Goal: Task Accomplishment & Management: Complete application form

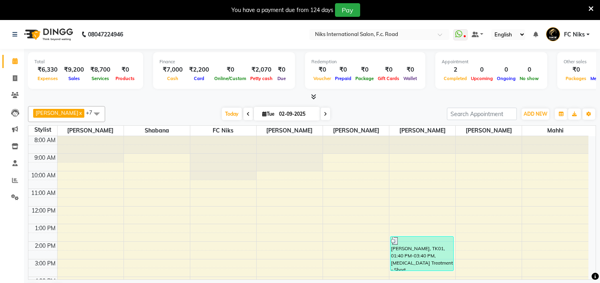
scroll to position [5, 0]
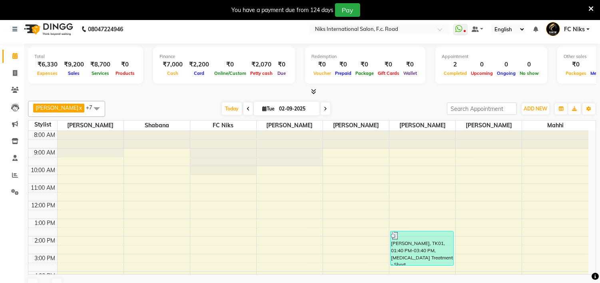
click at [591, 7] on icon at bounding box center [591, 8] width 5 height 7
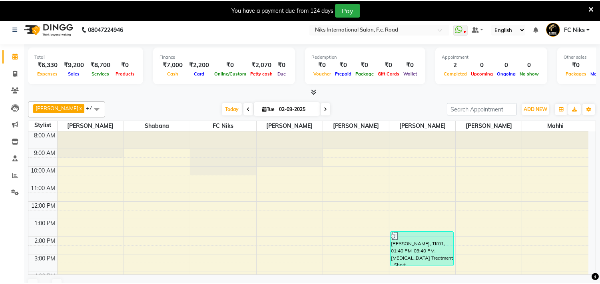
scroll to position [0, 0]
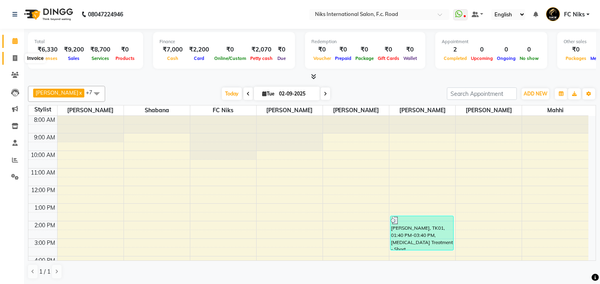
click at [13, 55] on icon at bounding box center [15, 58] width 4 height 6
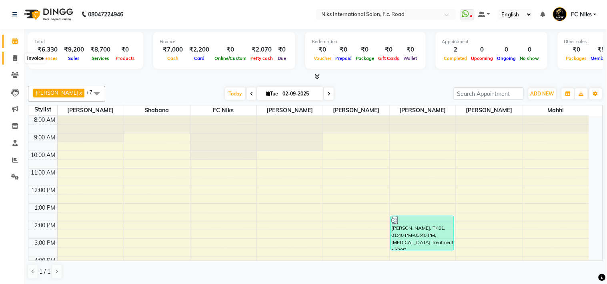
select select "service"
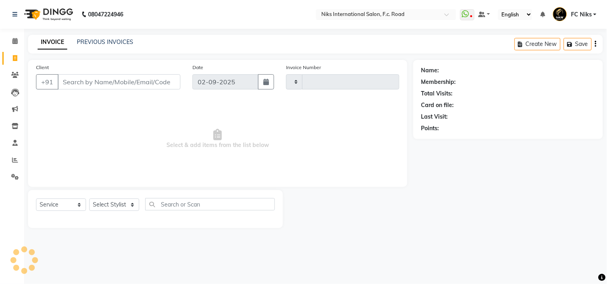
type input "1831"
select select "7"
click at [134, 80] on input "Client" at bounding box center [119, 81] width 123 height 15
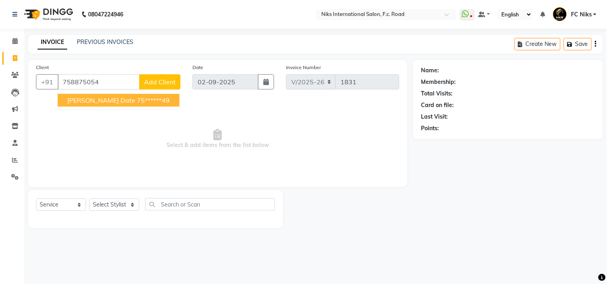
click at [137, 101] on ngb-highlight "75******49" at bounding box center [153, 100] width 33 height 8
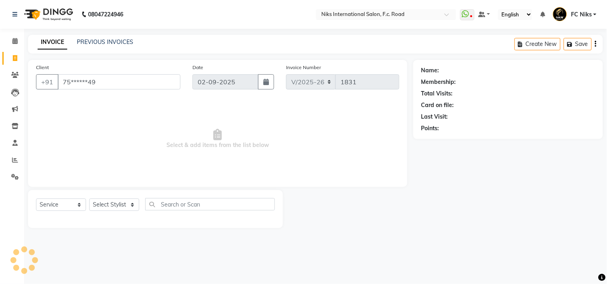
type input "75******49"
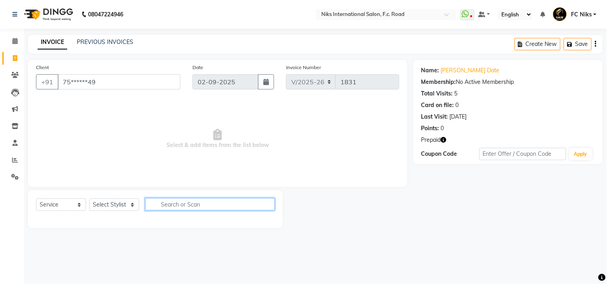
click at [215, 202] on input "text" at bounding box center [210, 204] width 130 height 12
click at [130, 208] on select "Select Stylist [PERSON_NAME] [PERSON_NAME] CA [PERSON_NAME] Niks [PERSON_NAME] …" at bounding box center [114, 205] width 50 height 12
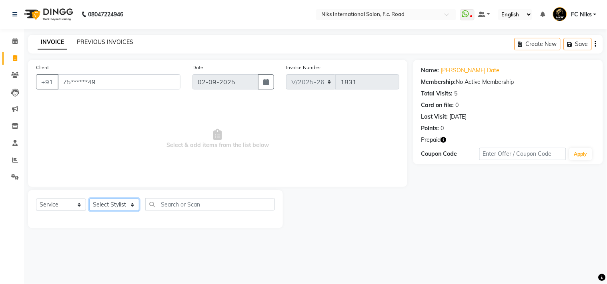
select select "80061"
click at [89, 199] on select "Select Stylist [PERSON_NAME] [PERSON_NAME] CA [PERSON_NAME] Niks [PERSON_NAME] …" at bounding box center [114, 205] width 50 height 12
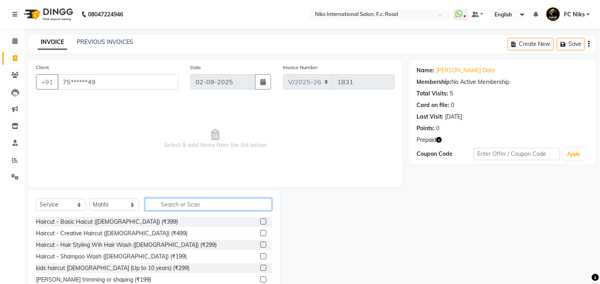
click at [179, 200] on input "text" at bounding box center [208, 204] width 127 height 12
type input "m"
type input "e"
click at [439, 140] on icon "button" at bounding box center [439, 140] width 6 height 6
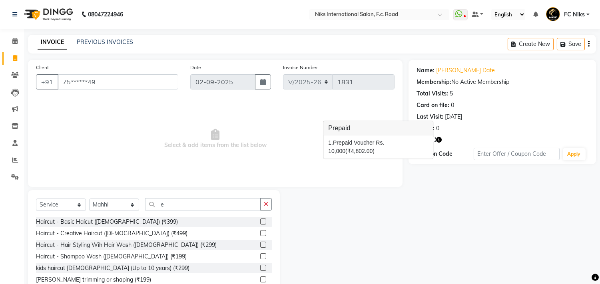
click at [439, 140] on icon "button" at bounding box center [439, 140] width 6 height 6
click at [194, 204] on input "e" at bounding box center [203, 204] width 116 height 12
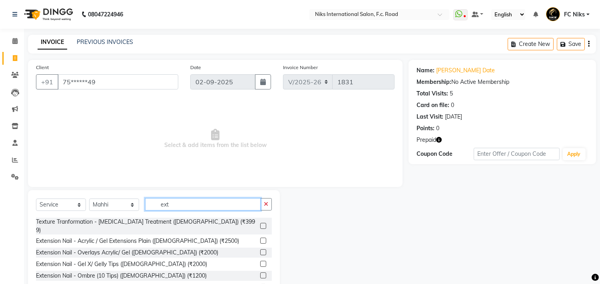
scroll to position [30, 0]
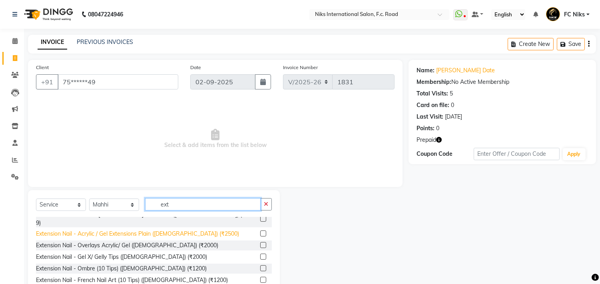
type input "ext"
click at [124, 230] on div "Extension Nail - Acrylic / Gel Extensions Plain ([DEMOGRAPHIC_DATA]) (₹2500)" at bounding box center [137, 234] width 203 height 8
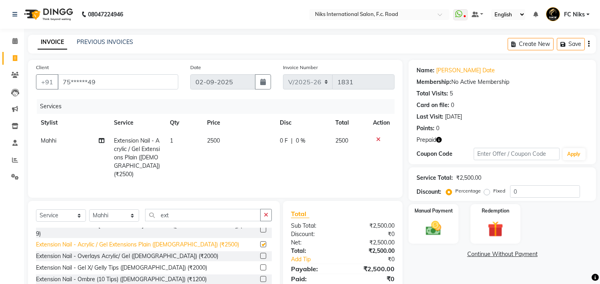
checkbox input "false"
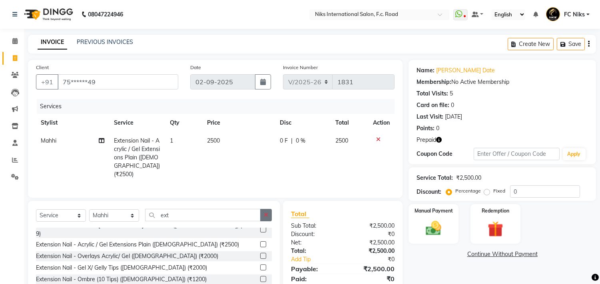
click at [266, 213] on icon "button" at bounding box center [266, 215] width 4 height 6
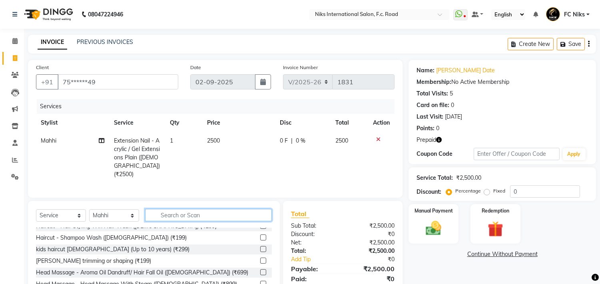
scroll to position [285, 0]
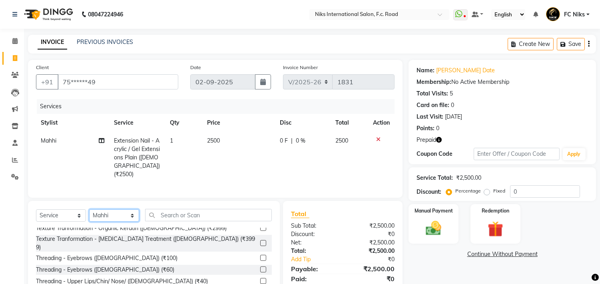
click at [102, 218] on select "Select Stylist [PERSON_NAME] [PERSON_NAME] CA [PERSON_NAME] Niks [PERSON_NAME] …" at bounding box center [114, 216] width 50 height 12
select select "63217"
click at [89, 210] on select "Select Stylist [PERSON_NAME] [PERSON_NAME] CA [PERSON_NAME] Niks [PERSON_NAME] …" at bounding box center [114, 216] width 50 height 12
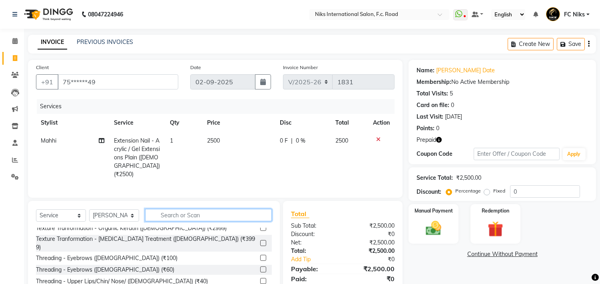
click at [221, 217] on input "text" at bounding box center [208, 215] width 127 height 12
click at [215, 215] on input "text" at bounding box center [208, 215] width 127 height 12
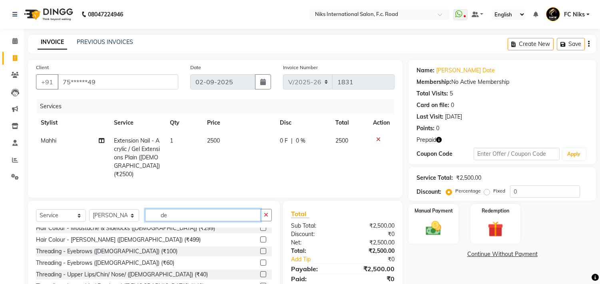
scroll to position [0, 0]
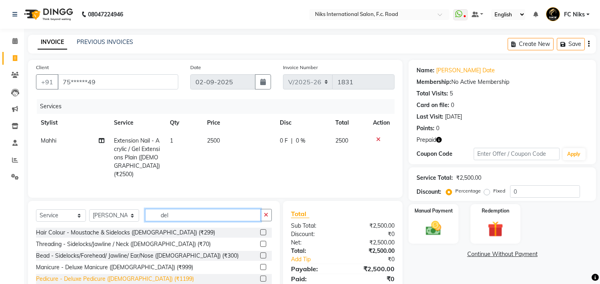
type input "del"
click at [125, 275] on div "Pedicure - Deluxe Pedicure ([DEMOGRAPHIC_DATA]) (₹1199)" at bounding box center [115, 279] width 158 height 8
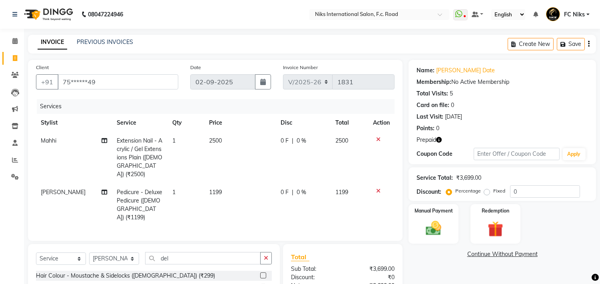
checkbox input "false"
click at [230, 184] on td "1199" at bounding box center [240, 205] width 72 height 43
select select "63217"
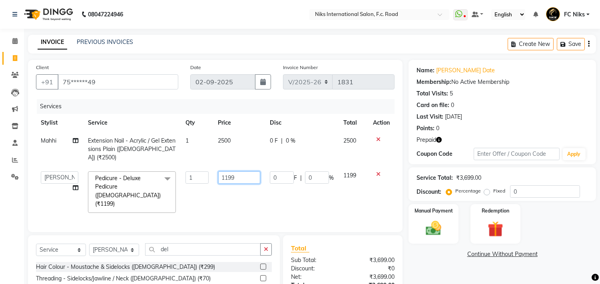
click at [243, 172] on input "1199" at bounding box center [239, 178] width 42 height 12
type input "1200"
click at [498, 235] on img at bounding box center [495, 230] width 26 height 20
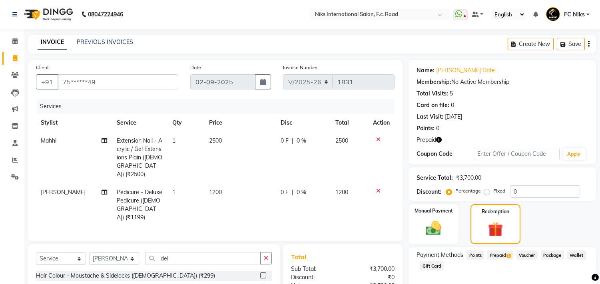
click at [505, 253] on span "Prepaid 1" at bounding box center [500, 255] width 26 height 9
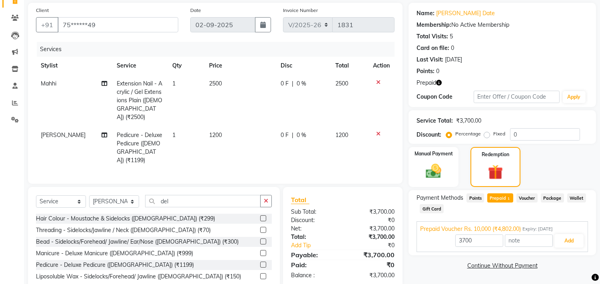
scroll to position [69, 0]
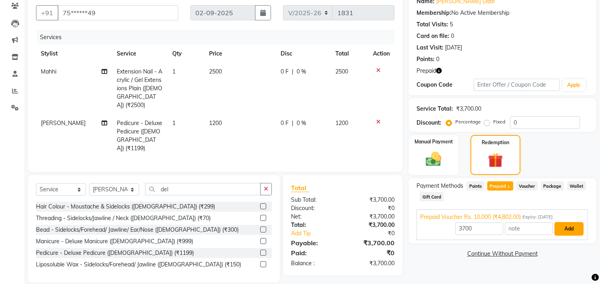
click at [570, 230] on button "Add" at bounding box center [569, 229] width 29 height 14
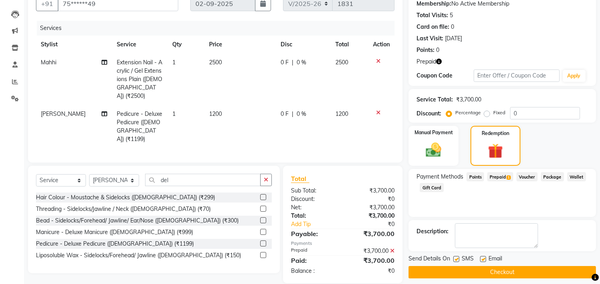
scroll to position [84, 0]
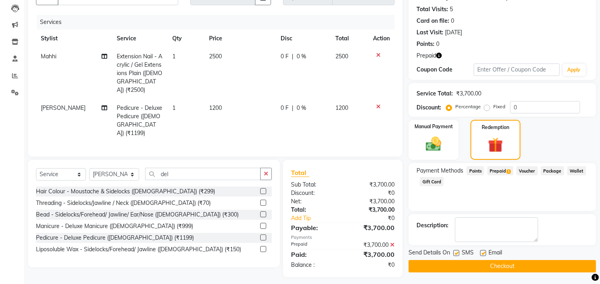
click at [539, 265] on button "Checkout" at bounding box center [503, 266] width 188 height 12
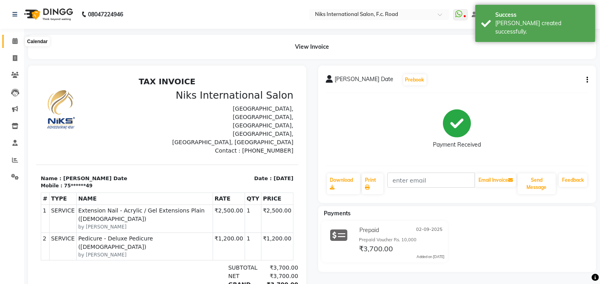
click at [14, 40] on icon at bounding box center [14, 41] width 5 height 6
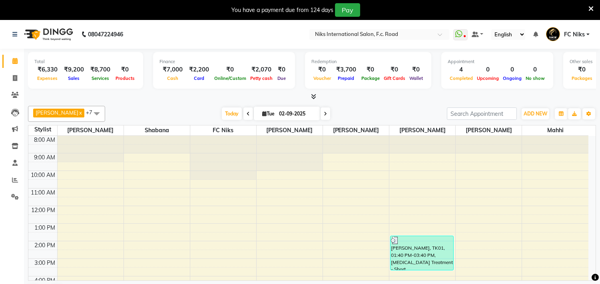
click at [593, 6] on icon at bounding box center [591, 8] width 5 height 7
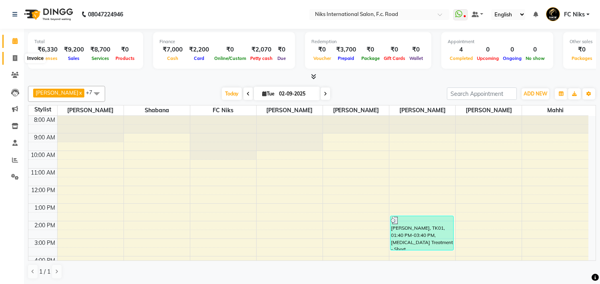
click at [15, 57] on icon at bounding box center [15, 58] width 4 height 6
select select "service"
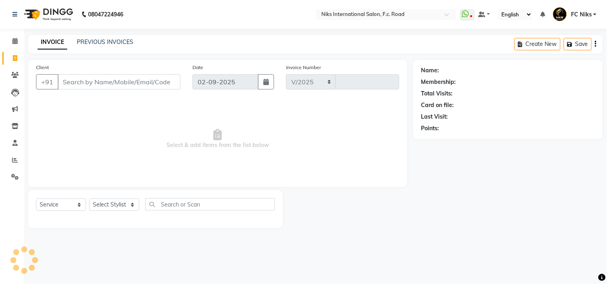
select select "7"
type input "1832"
click at [122, 200] on select "Select Stylist [PERSON_NAME] [PERSON_NAME] CA [PERSON_NAME] Niks [PERSON_NAME] …" at bounding box center [114, 205] width 50 height 12
select select "89392"
click at [89, 199] on select "Select Stylist [PERSON_NAME] [PERSON_NAME] CA [PERSON_NAME] Niks [PERSON_NAME] …" at bounding box center [114, 205] width 50 height 12
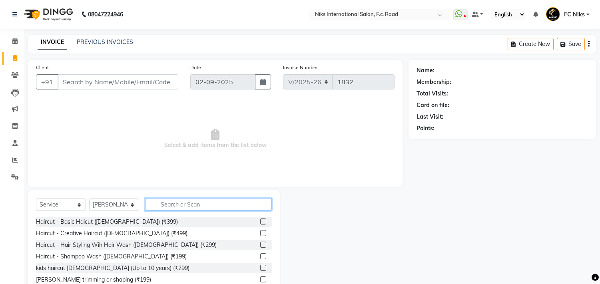
click at [185, 202] on input "text" at bounding box center [208, 204] width 127 height 12
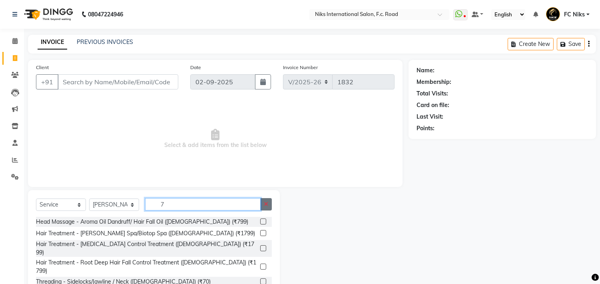
type input "7"
click at [271, 205] on button "button" at bounding box center [266, 204] width 12 height 12
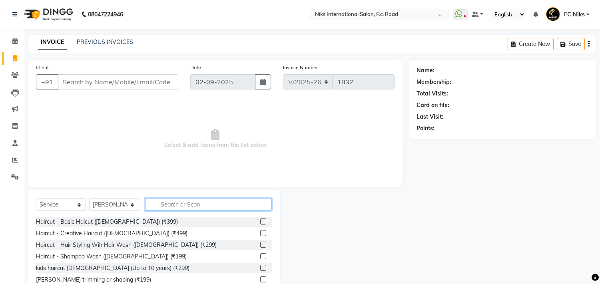
click at [221, 205] on input "text" at bounding box center [208, 204] width 127 height 12
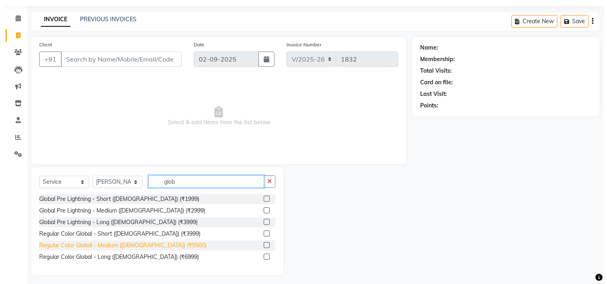
scroll to position [26, 0]
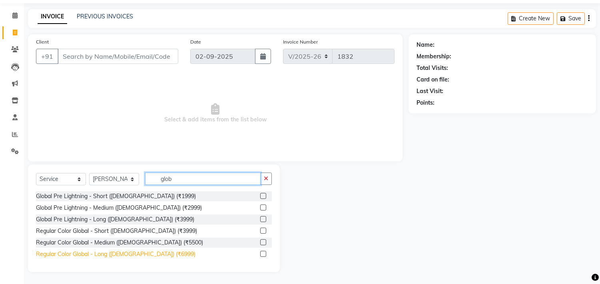
type input "glob"
click at [142, 252] on div "Regular Color Global - Long ([DEMOGRAPHIC_DATA]) (₹6999)" at bounding box center [116, 254] width 160 height 8
checkbox input "false"
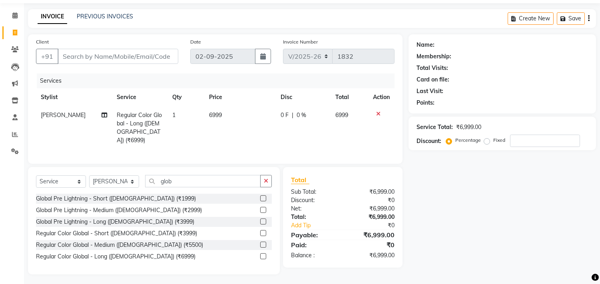
click at [239, 115] on td "6999" at bounding box center [240, 127] width 72 height 43
select select "89392"
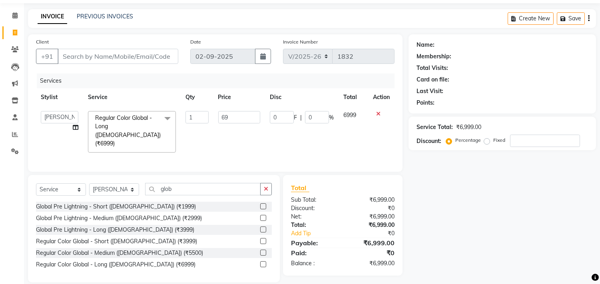
type input "6"
type input "7500"
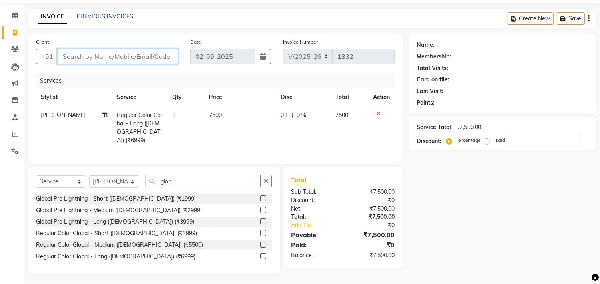
click at [141, 56] on input "Client" at bounding box center [118, 56] width 121 height 15
click at [145, 59] on input "Client" at bounding box center [118, 56] width 121 height 15
click at [141, 58] on input "Client" at bounding box center [118, 56] width 121 height 15
type input "9"
type input "0"
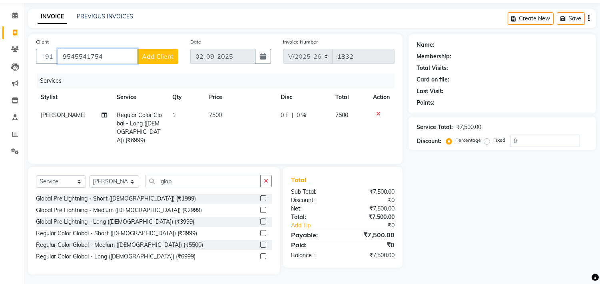
type input "9545541754"
click at [152, 58] on span "Add Client" at bounding box center [158, 56] width 32 height 8
select select "22"
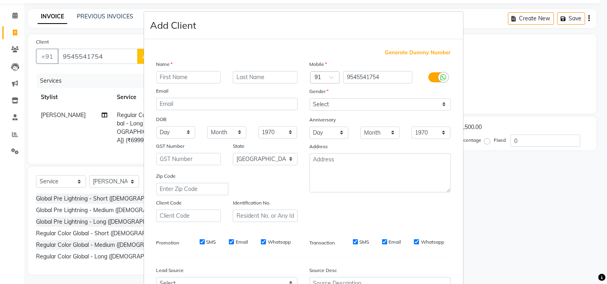
click at [169, 70] on div "Name" at bounding box center [163, 65] width 26 height 11
click at [178, 78] on input "text" at bounding box center [188, 77] width 65 height 12
type input "B"
type input "d"
type input "Dhanashree"
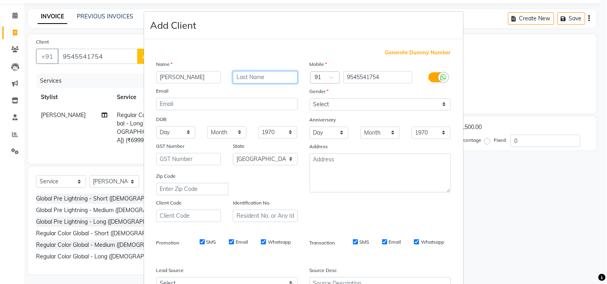
click at [267, 74] on input "text" at bounding box center [265, 77] width 65 height 12
type input "kadam"
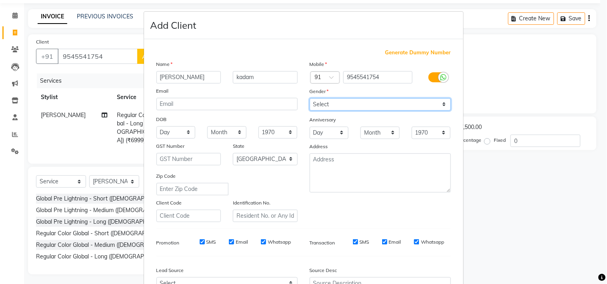
click at [349, 106] on select "Select Male Female Other Prefer Not To Say" at bounding box center [379, 104] width 141 height 12
select select "female"
click at [309, 98] on select "Select Male Female Other Prefer Not To Say" at bounding box center [379, 104] width 141 height 12
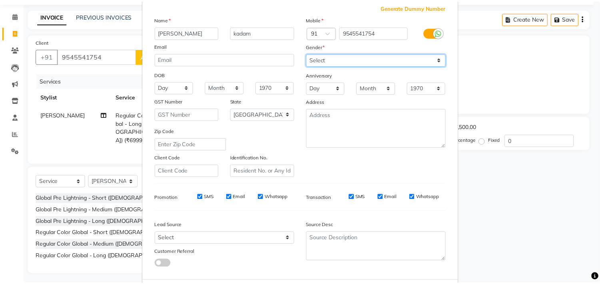
scroll to position [85, 0]
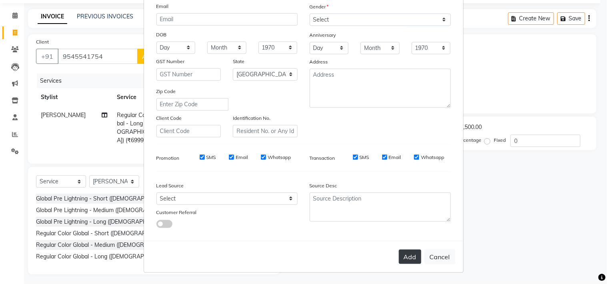
click at [403, 257] on button "Add" at bounding box center [410, 257] width 22 height 14
type input "95******54"
select select
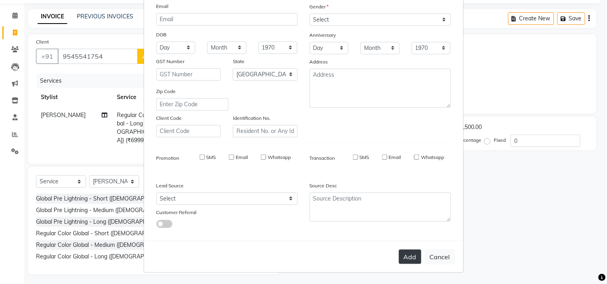
select select "null"
select select
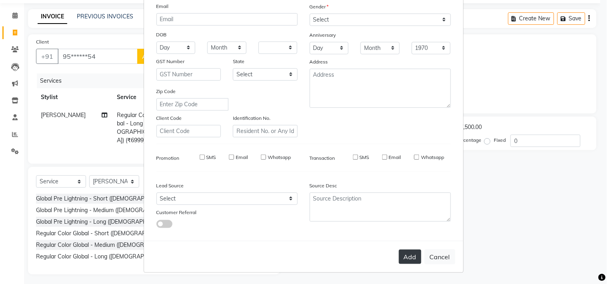
checkbox input "false"
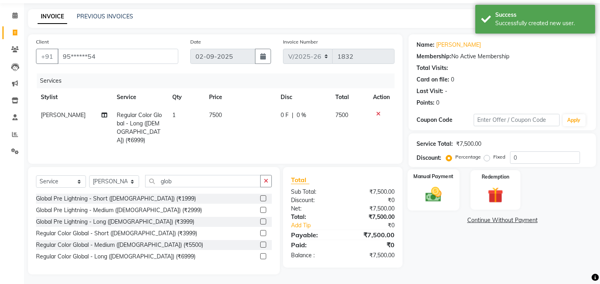
click at [442, 205] on div "Manual Payment" at bounding box center [434, 190] width 52 height 41
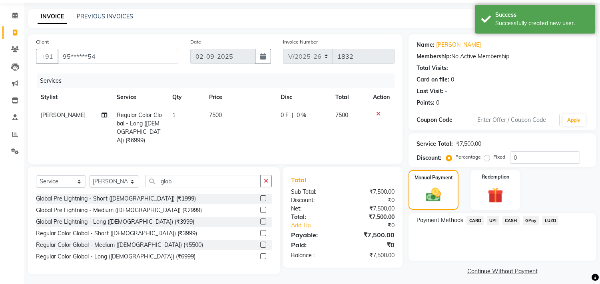
click at [478, 222] on span "CARD" at bounding box center [475, 220] width 17 height 9
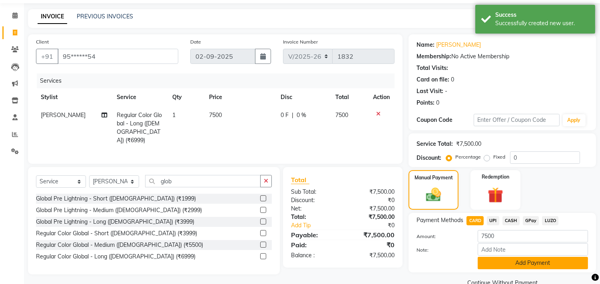
click at [513, 269] on button "Add Payment" at bounding box center [533, 263] width 110 height 12
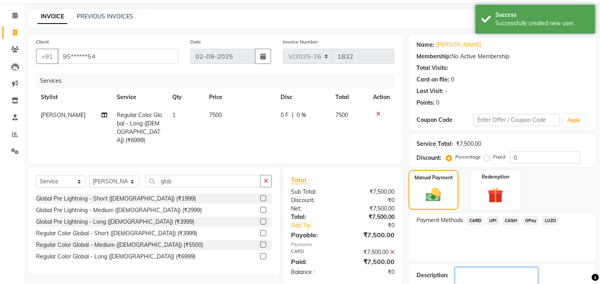
click at [513, 269] on textarea at bounding box center [496, 279] width 83 height 25
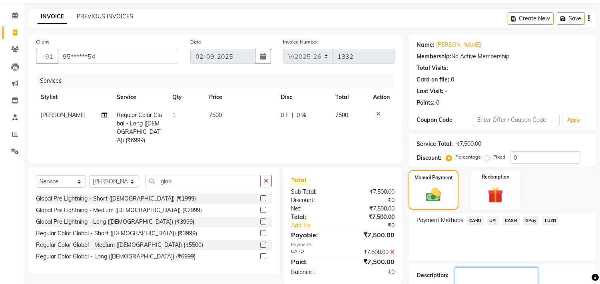
scroll to position [75, 0]
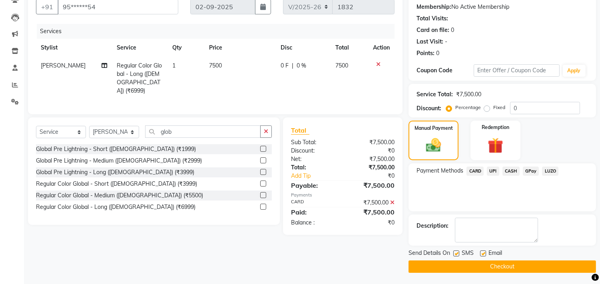
click at [533, 268] on button "Checkout" at bounding box center [503, 267] width 188 height 12
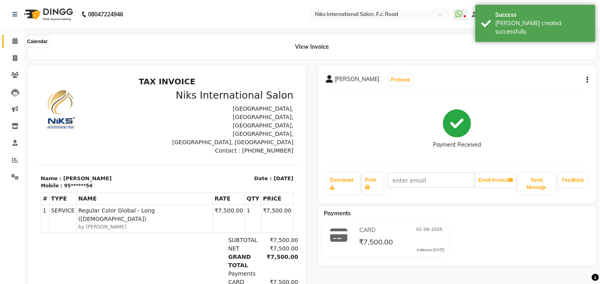
click at [14, 42] on icon at bounding box center [14, 41] width 5 height 6
